Goal: Navigation & Orientation: Find specific page/section

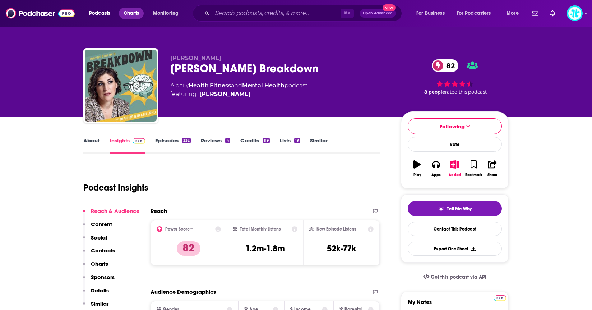
click at [133, 11] on span "Charts" at bounding box center [131, 13] width 15 height 10
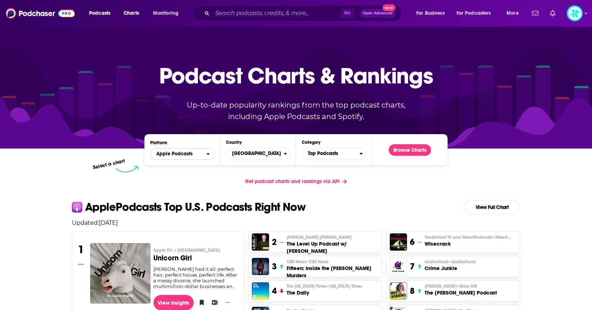
click at [177, 155] on span "Apple Podcasts" at bounding box center [174, 153] width 36 height 5
click at [175, 176] on span "Spotify" at bounding box center [181, 175] width 55 height 4
click at [411, 149] on button "Browse Charts" at bounding box center [410, 149] width 42 height 11
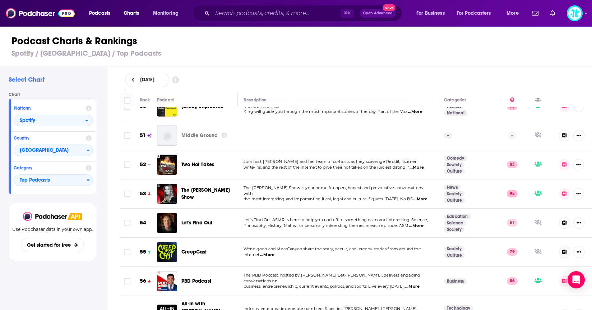
scroll to position [1459, 0]
